Goal: Task Accomplishment & Management: Complete application form

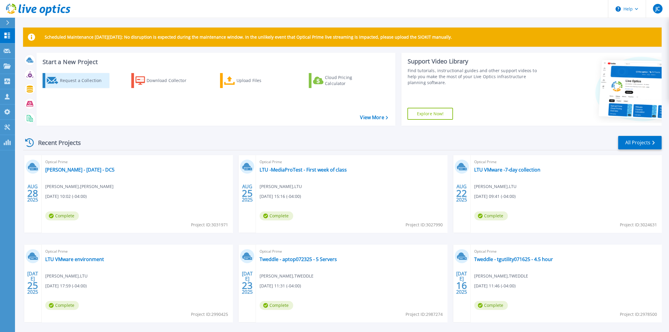
click at [59, 80] on link "Request a Collection" at bounding box center [76, 80] width 67 height 15
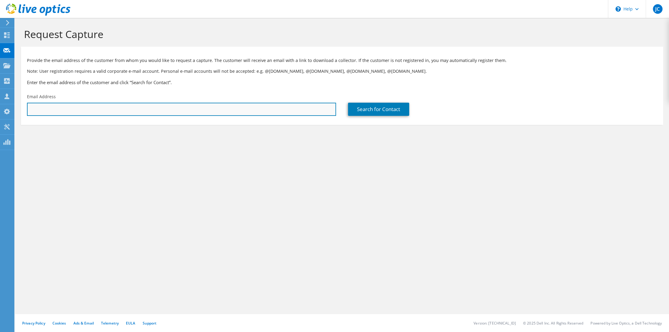
click at [65, 111] on input "text" at bounding box center [181, 109] width 309 height 13
paste input ""[EMAIL_ADDRESS][DOMAIN_NAME]" <[EMAIL_ADDRESS][DOMAIN_NAME]>"
click at [86, 109] on input ""[EMAIL_ADDRESS][DOMAIN_NAME]" <[EMAIL_ADDRESS][DOMAIN_NAME]>" at bounding box center [181, 109] width 309 height 13
click at [95, 112] on input "[EMAIL_ADDRESS][DOMAIN_NAME]>" at bounding box center [181, 109] width 309 height 13
type input "[EMAIL_ADDRESS][DOMAIN_NAME]"
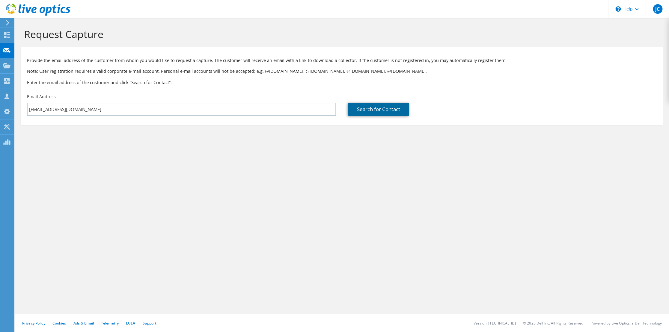
click at [357, 110] on link "Search for Contact" at bounding box center [378, 109] width 61 height 13
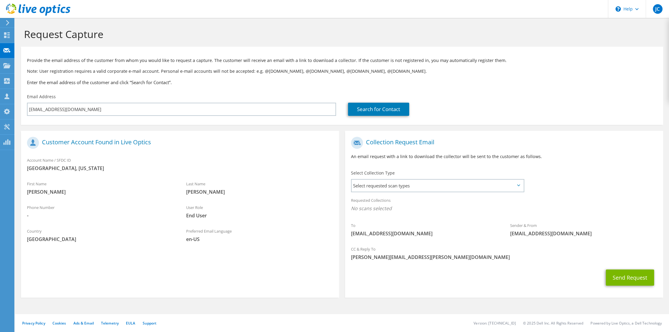
click at [517, 186] on icon at bounding box center [518, 186] width 3 height 2
click at [518, 186] on icon at bounding box center [518, 186] width 3 height 2
click at [459, 188] on span "Select requested scan types" at bounding box center [438, 186] width 172 height 12
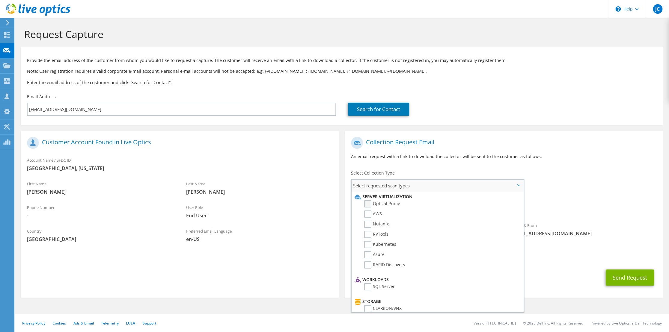
click at [366, 206] on label "Optical Prime" at bounding box center [382, 204] width 36 height 7
click at [0, 0] on input "Optical Prime" at bounding box center [0, 0] width 0 height 0
click at [571, 200] on div "Requested Collections No scans selected Optical Prime" at bounding box center [504, 206] width 318 height 24
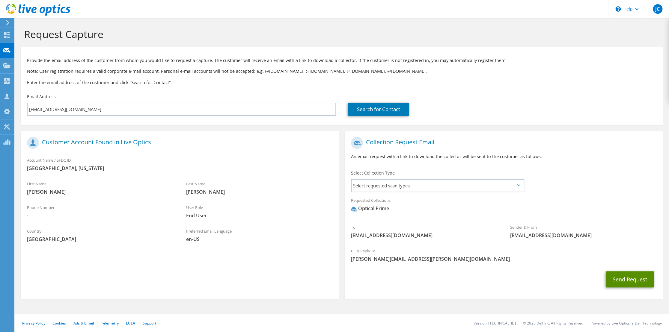
click at [614, 280] on button "Send Request" at bounding box center [630, 280] width 48 height 16
